Goal: Check status: Check status

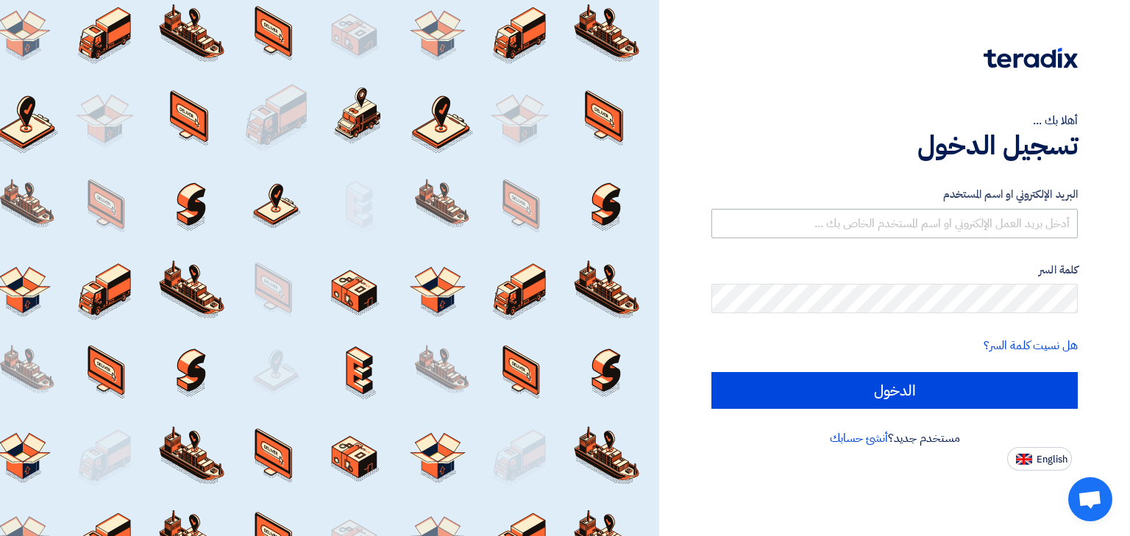
type input "[PERSON_NAME][EMAIL_ADDRESS][DOMAIN_NAME]"
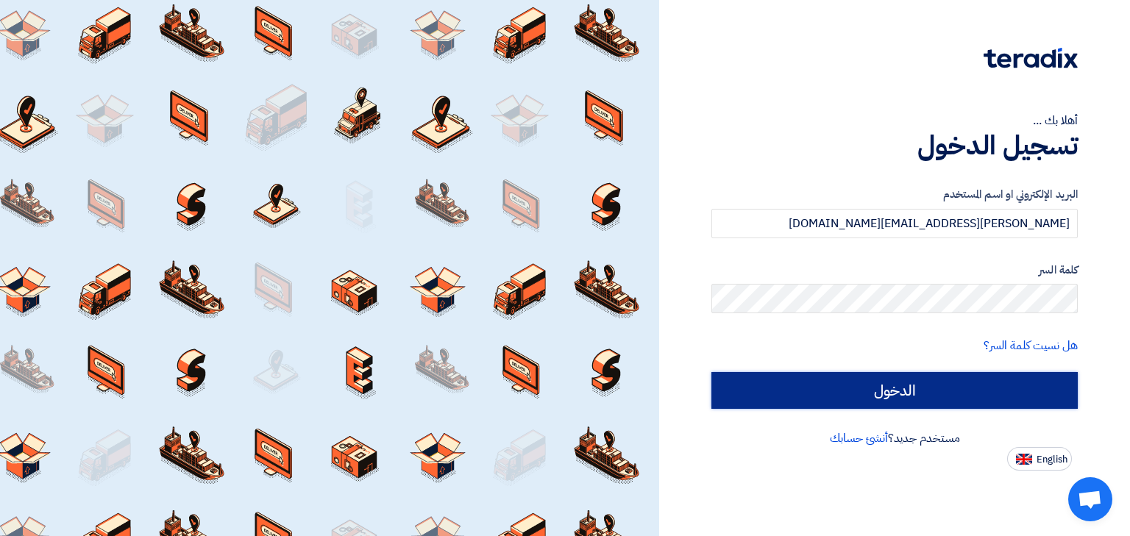
click at [965, 401] on input "الدخول" at bounding box center [894, 390] width 366 height 37
type input "Sign in"
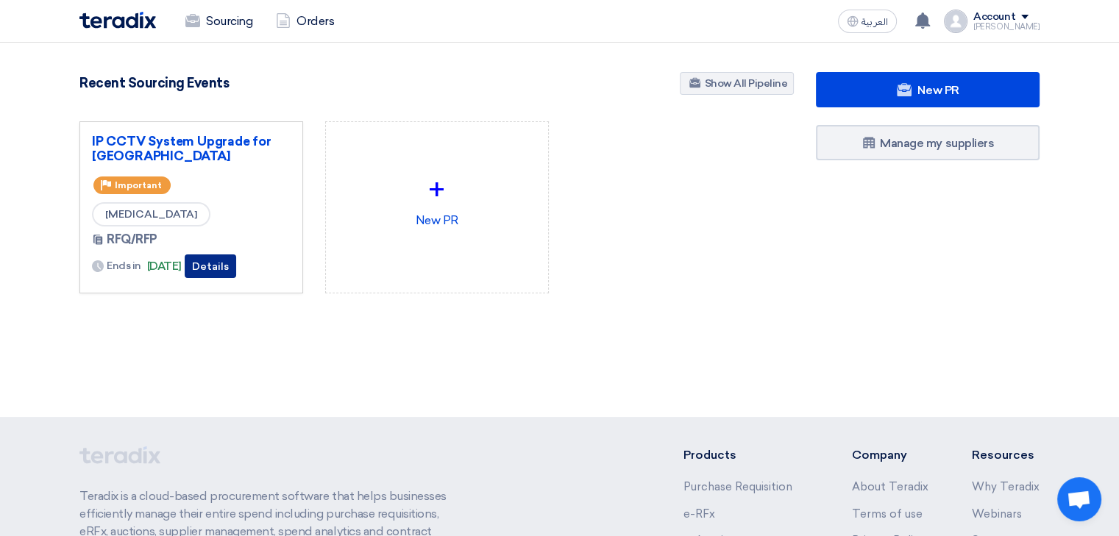
click at [235, 265] on button "Details" at bounding box center [210, 267] width 51 height 24
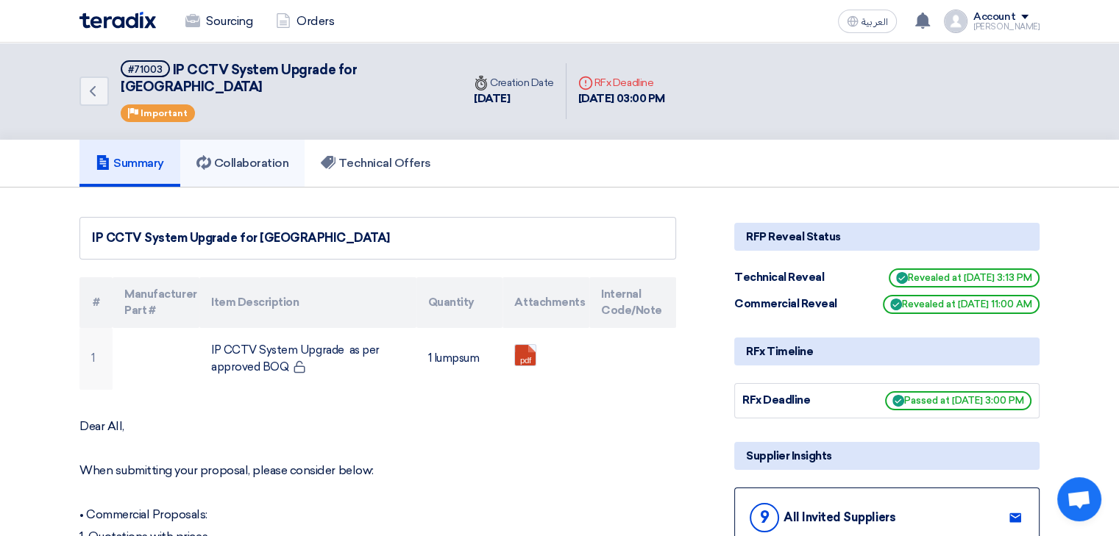
click at [278, 156] on h5 "Collaboration" at bounding box center [242, 163] width 93 height 15
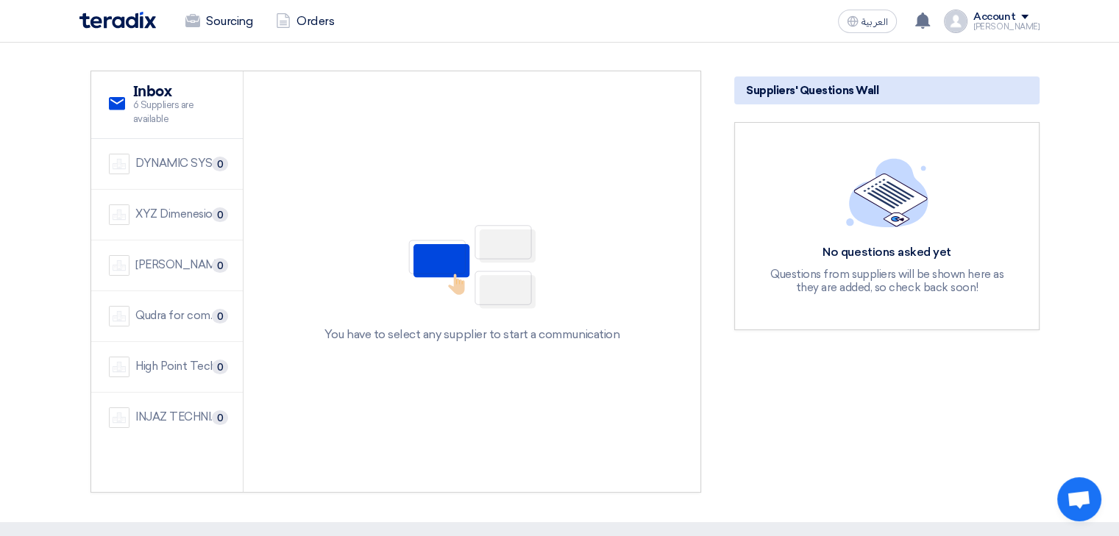
scroll to position [147, 0]
click at [162, 358] on div "High Point Technology Co." at bounding box center [180, 366] width 90 height 17
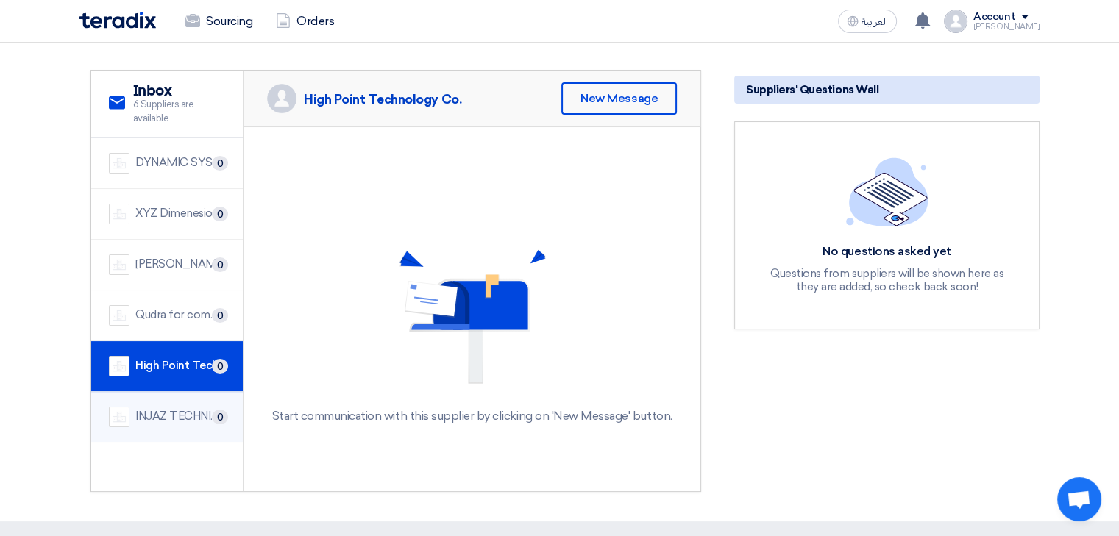
click at [141, 408] on div "INJAZ TECHNICAL FOR CONTRACTING" at bounding box center [180, 416] width 90 height 17
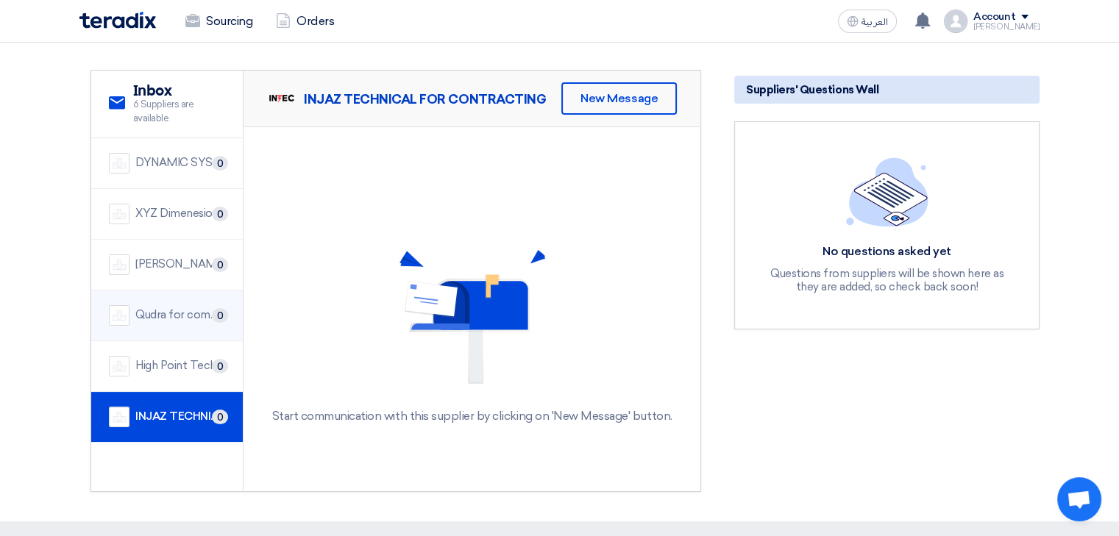
click at [134, 305] on div "Qudra for communication & information technology 0" at bounding box center [167, 315] width 116 height 21
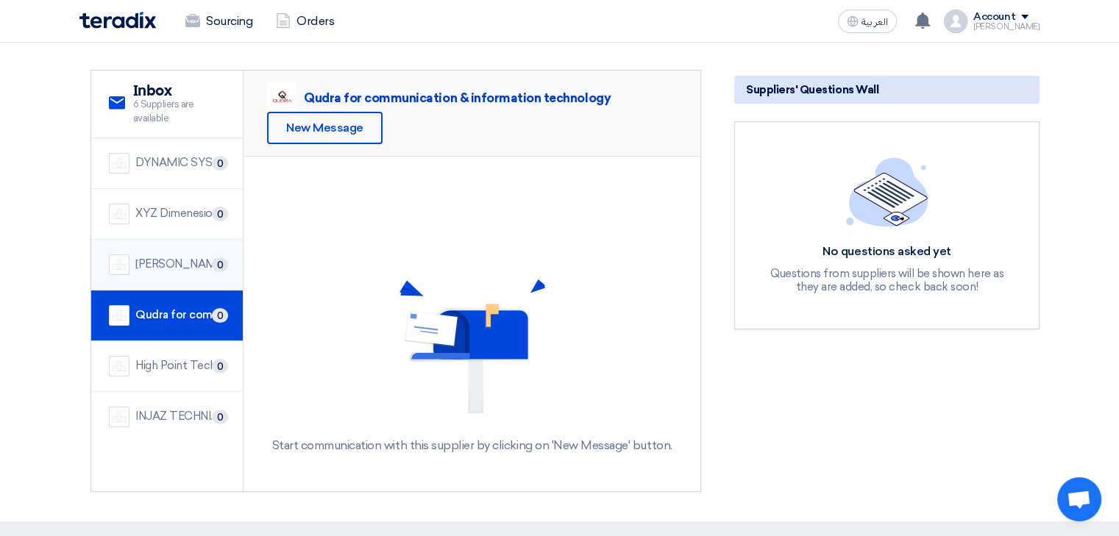
click at [169, 256] on div "[PERSON_NAME] Company" at bounding box center [180, 264] width 90 height 17
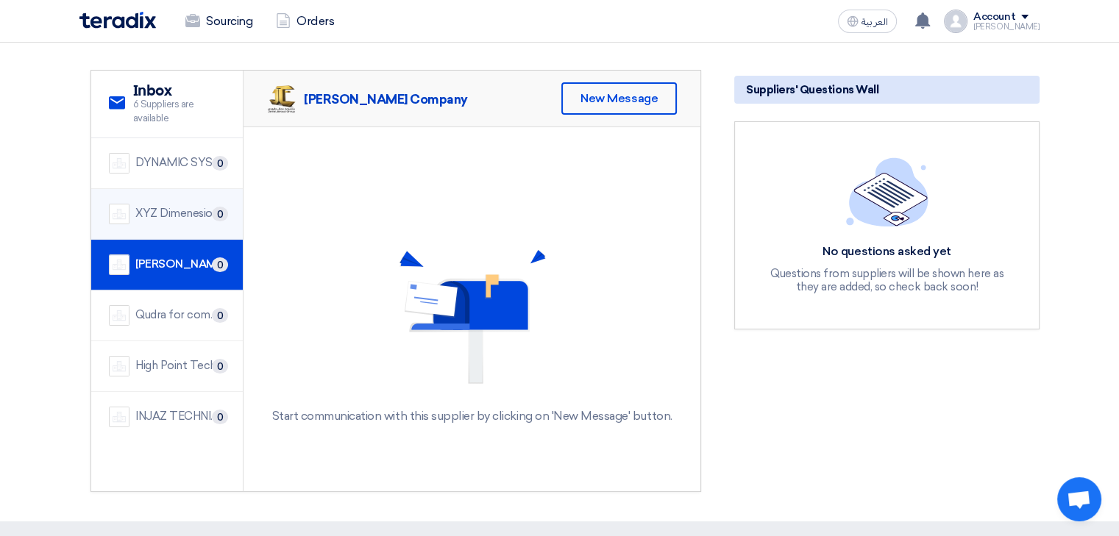
click at [168, 208] on li "XYZ Dimenesions 0" at bounding box center [167, 214] width 152 height 51
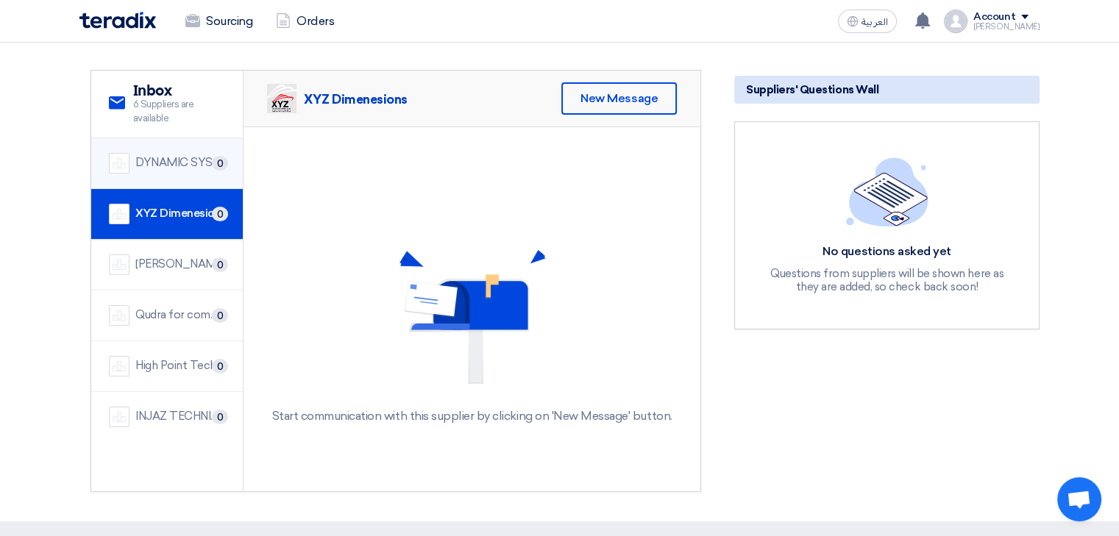
click at [164, 154] on div "DYNAMIC SYSTEM SOLUTION" at bounding box center [180, 162] width 90 height 17
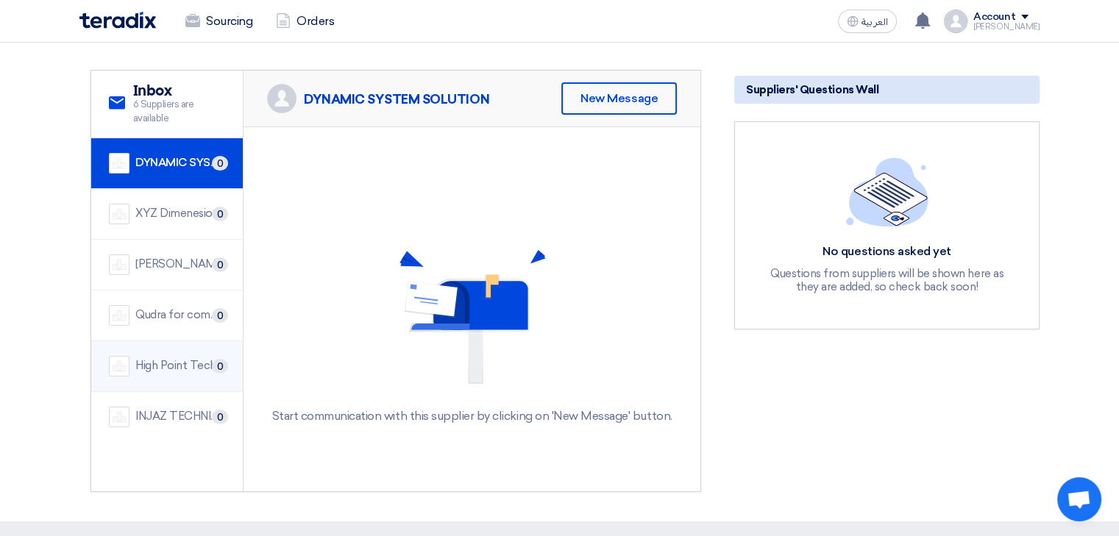
click at [184, 358] on div "High Point Technology Co." at bounding box center [180, 366] width 90 height 17
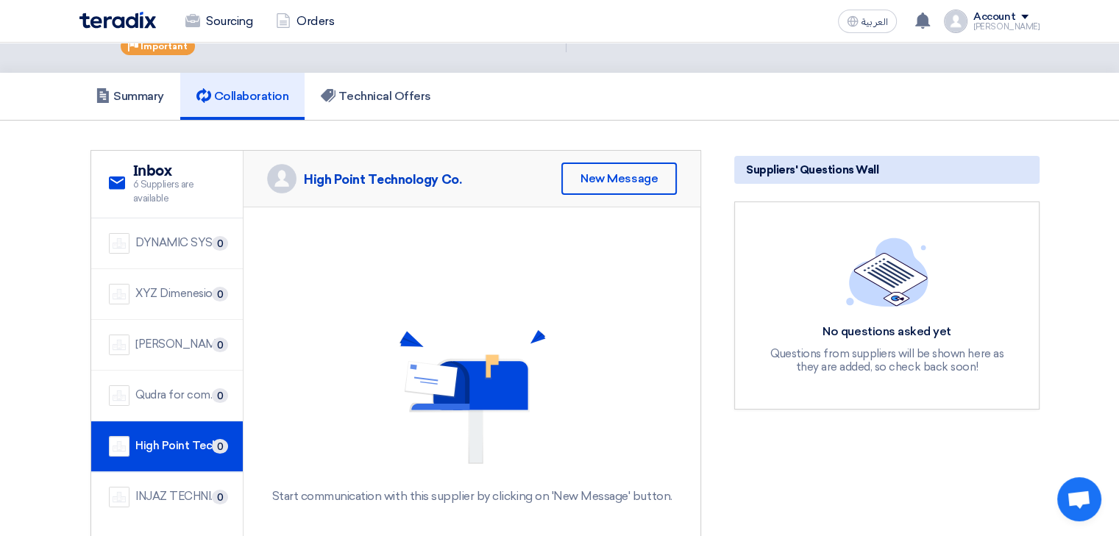
scroll to position [0, 0]
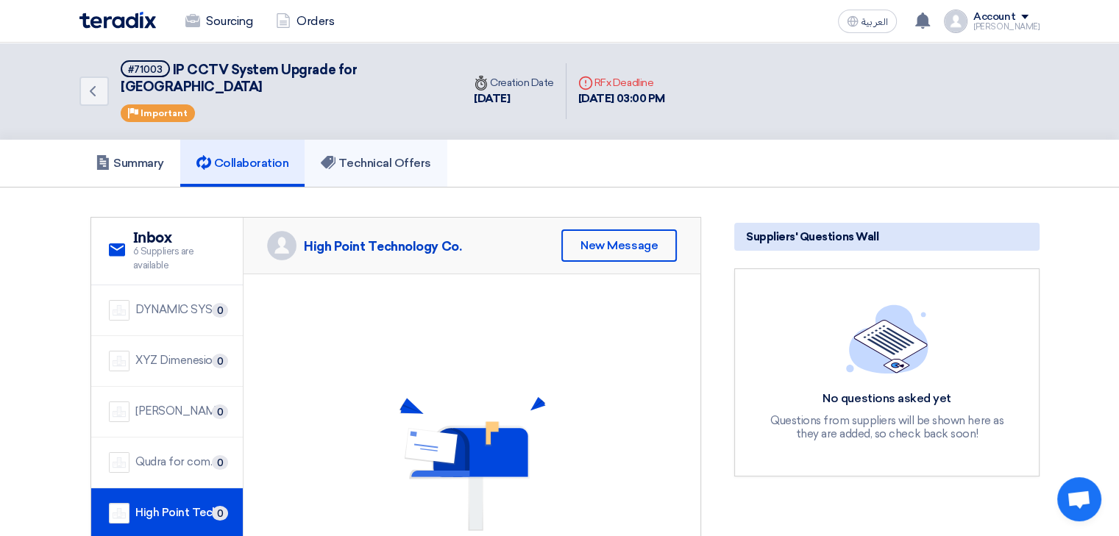
click at [368, 140] on link "Technical Offers" at bounding box center [376, 163] width 142 height 47
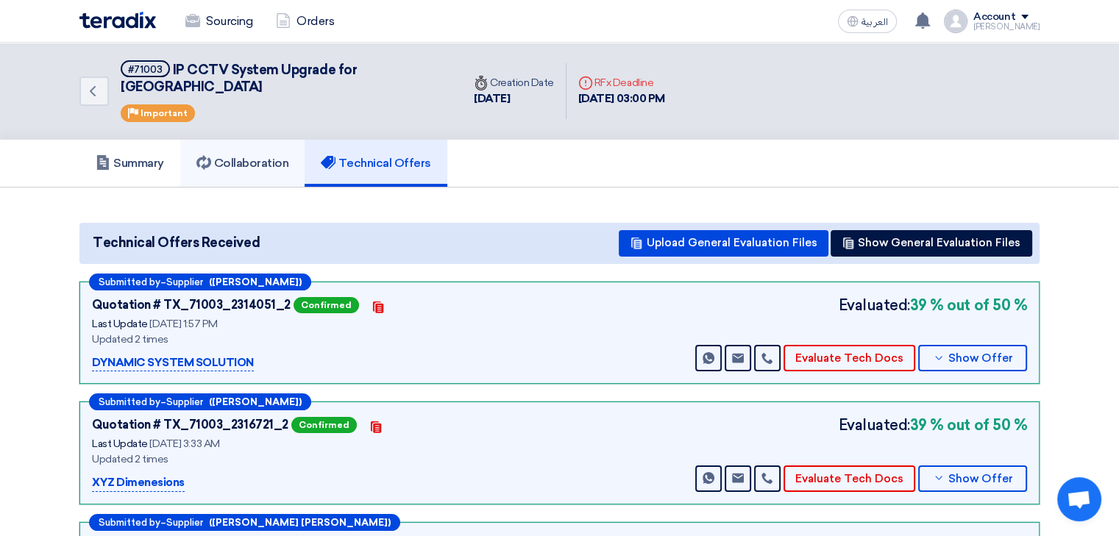
click at [263, 156] on h5 "Collaboration" at bounding box center [242, 163] width 93 height 15
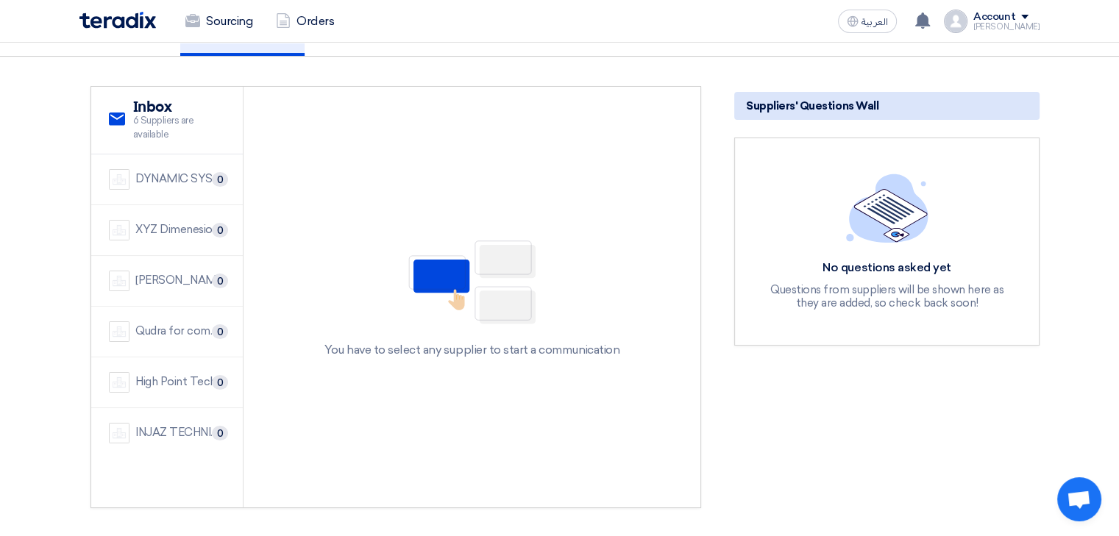
scroll to position [74, 0]
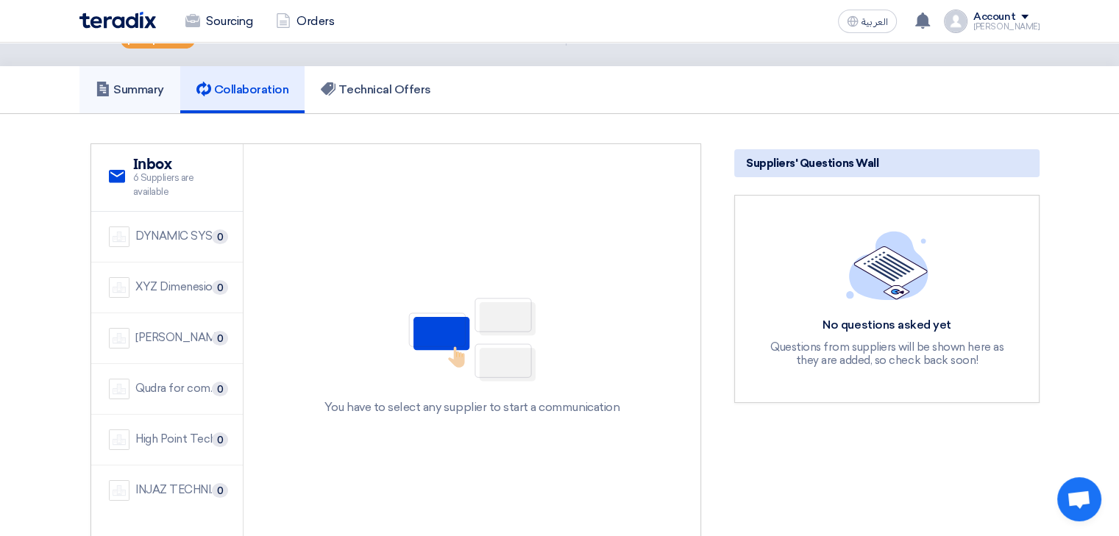
click at [152, 87] on link "Summary" at bounding box center [129, 89] width 101 height 47
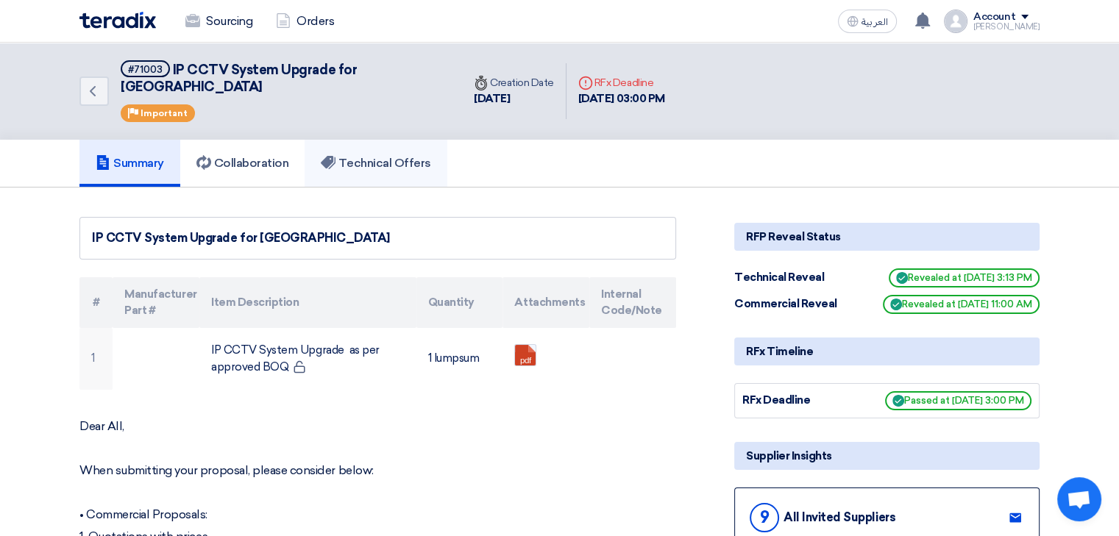
click at [389, 140] on link "Technical Offers" at bounding box center [376, 163] width 142 height 47
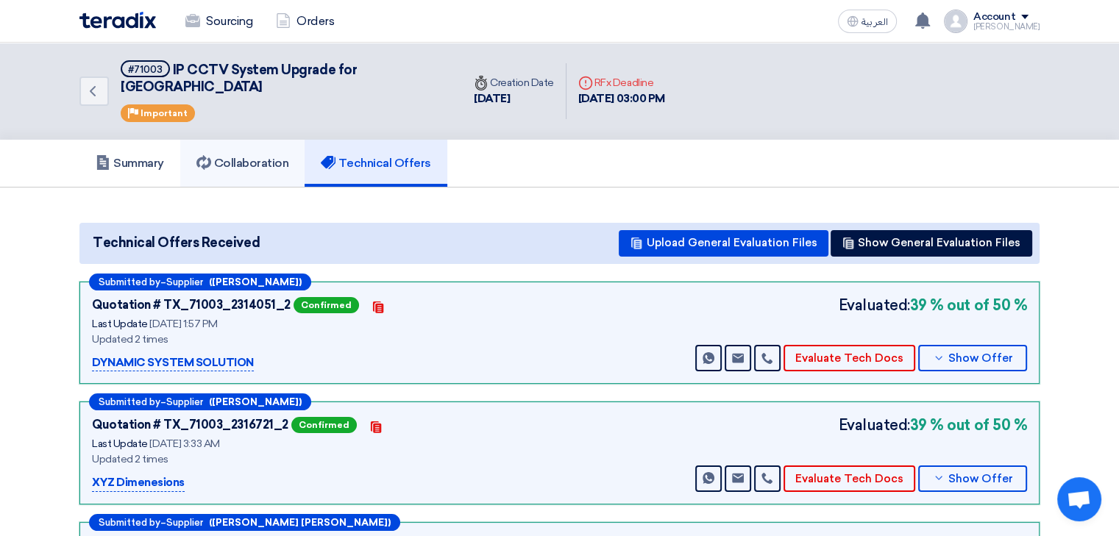
click at [206, 154] on link "Collaboration" at bounding box center [242, 163] width 125 height 47
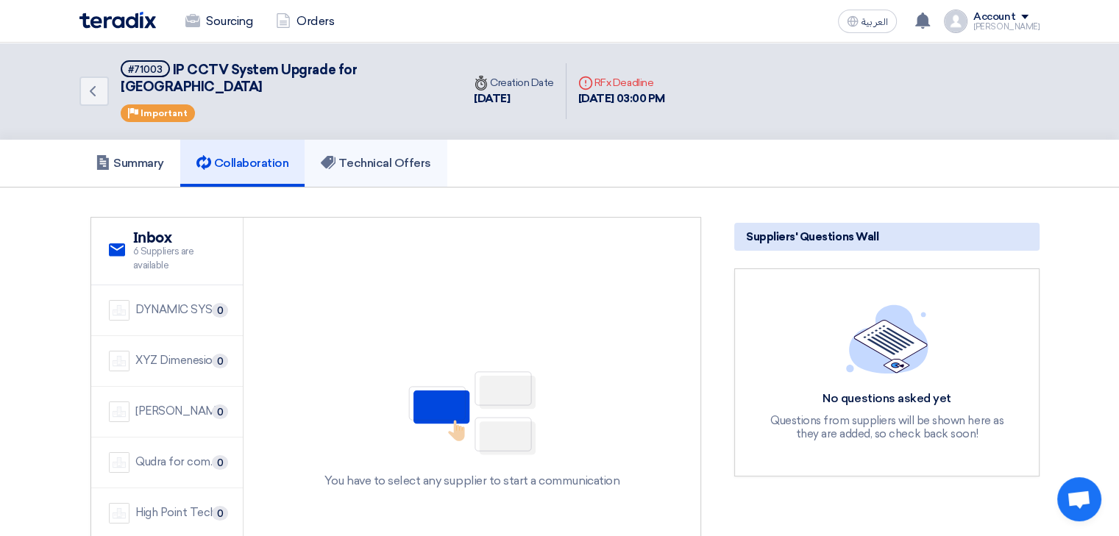
click at [340, 165] on link "Technical Offers" at bounding box center [376, 163] width 142 height 47
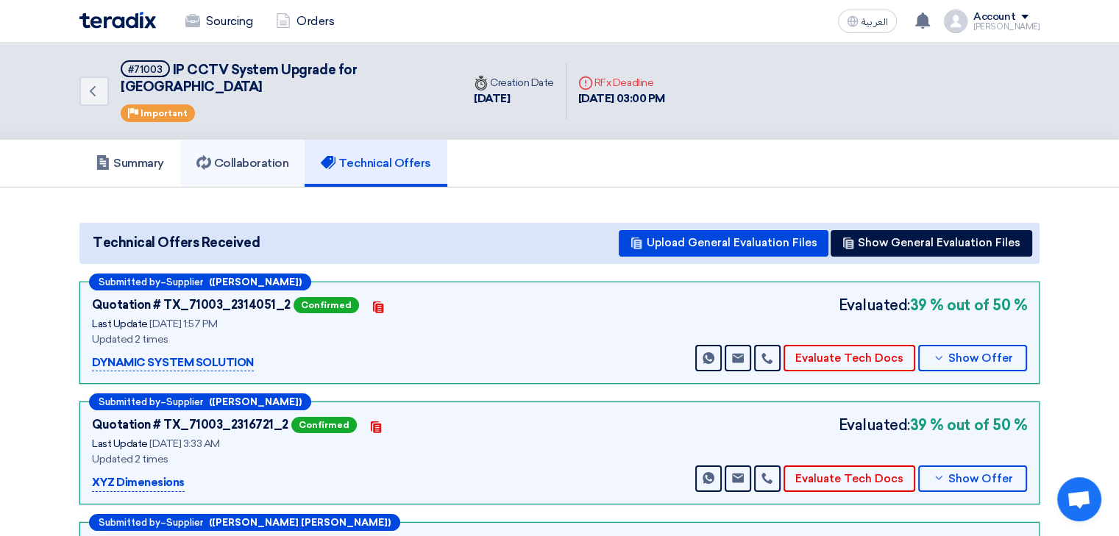
click at [268, 156] on h5 "Collaboration" at bounding box center [242, 163] width 93 height 15
